Goal: Task Accomplishment & Management: Complete application form

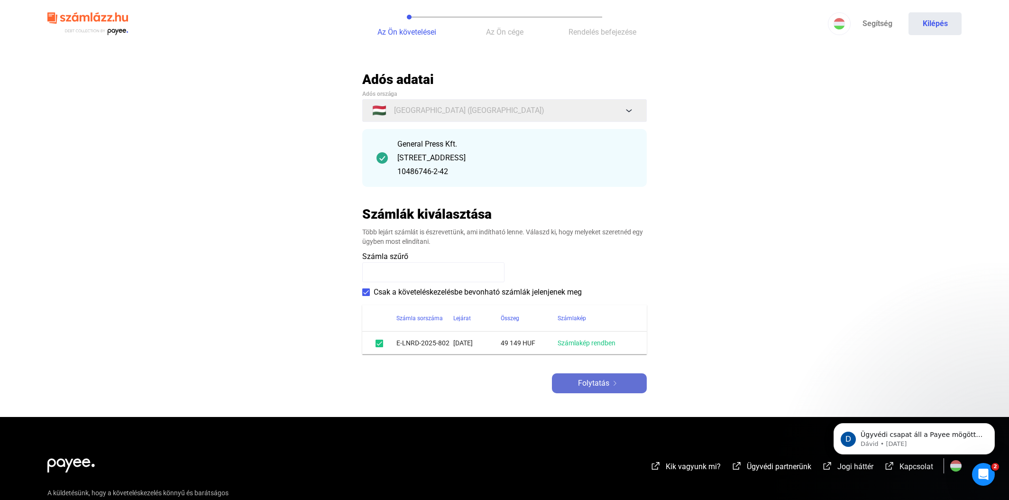
click at [599, 383] on span "Folytatás" at bounding box center [593, 383] width 31 height 11
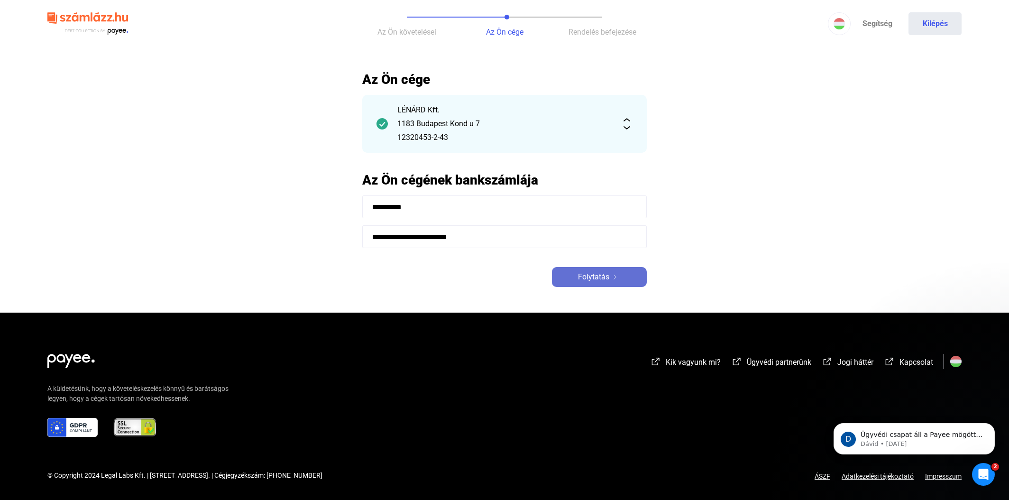
click at [603, 276] on span "Folytatás" at bounding box center [593, 276] width 31 height 11
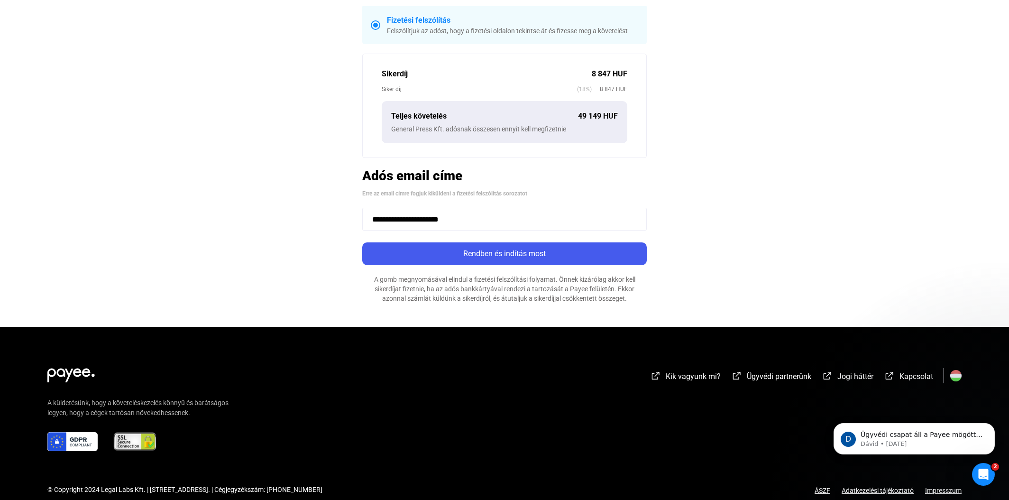
scroll to position [226, 0]
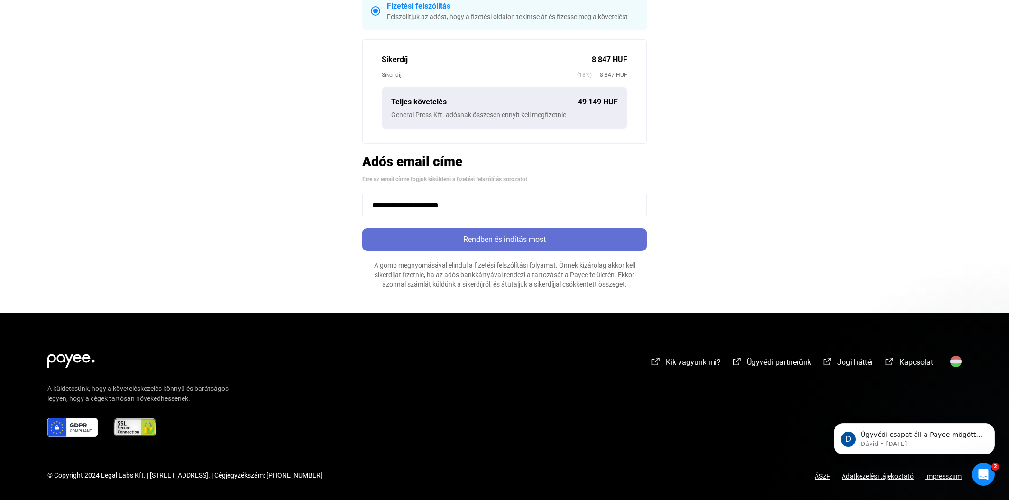
click at [519, 241] on div "Rendben és indítás most" at bounding box center [504, 239] width 279 height 11
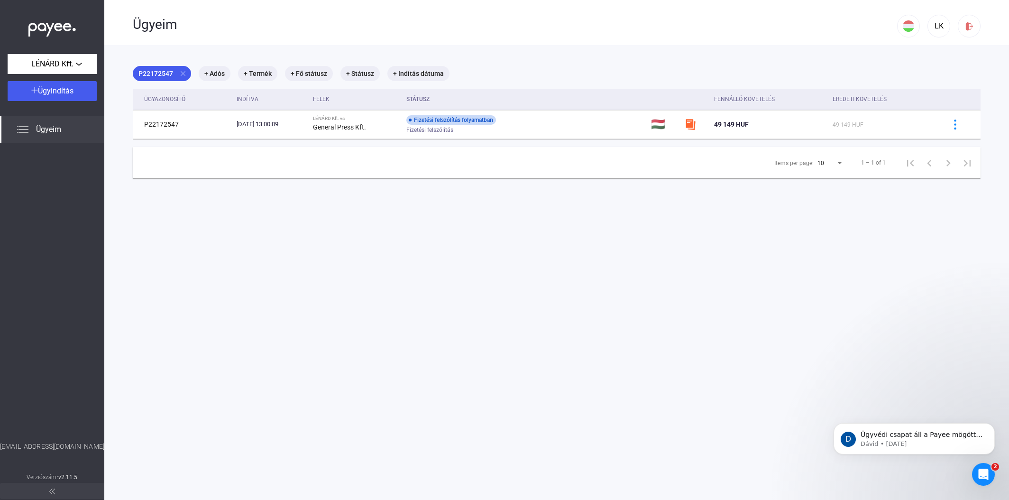
click at [48, 129] on span "Ügyeim" at bounding box center [48, 129] width 25 height 11
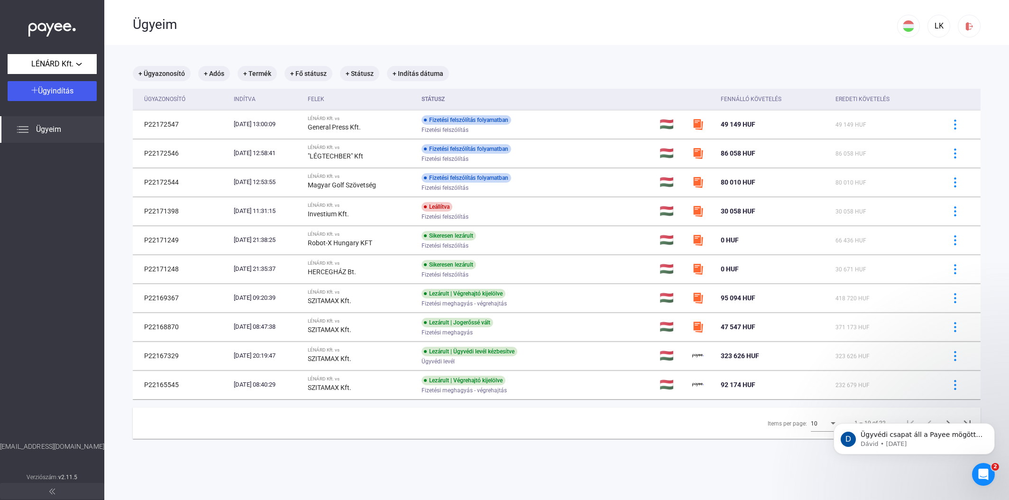
click at [49, 127] on span "Ügyeim" at bounding box center [48, 129] width 25 height 11
click at [48, 128] on span "Ügyeim" at bounding box center [48, 129] width 25 height 11
